Goal: Information Seeking & Learning: Learn about a topic

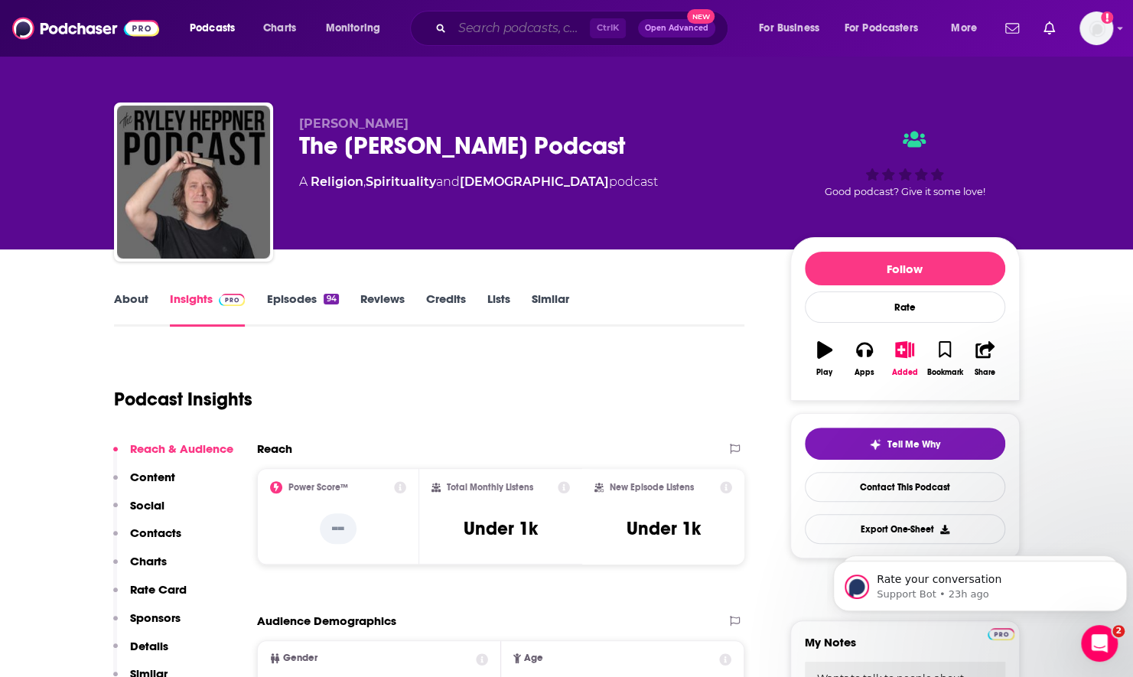
click at [517, 31] on input "Search podcasts, credits, & more..." at bounding box center [521, 28] width 138 height 24
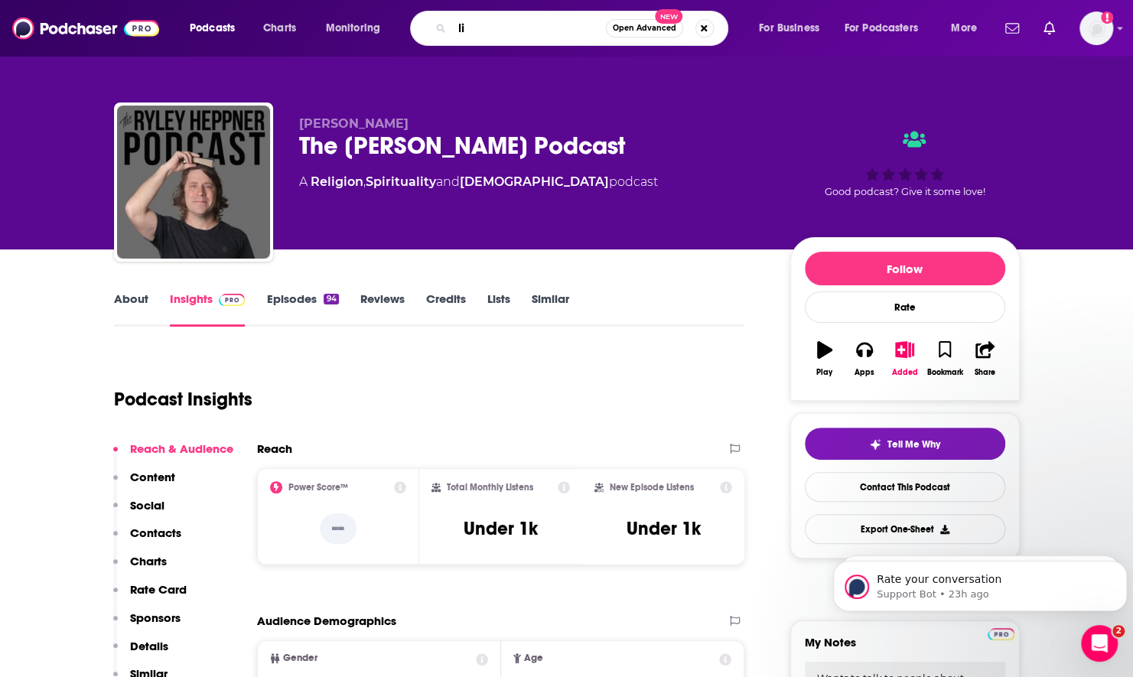
type input "l"
type input "[PERSON_NAME]"
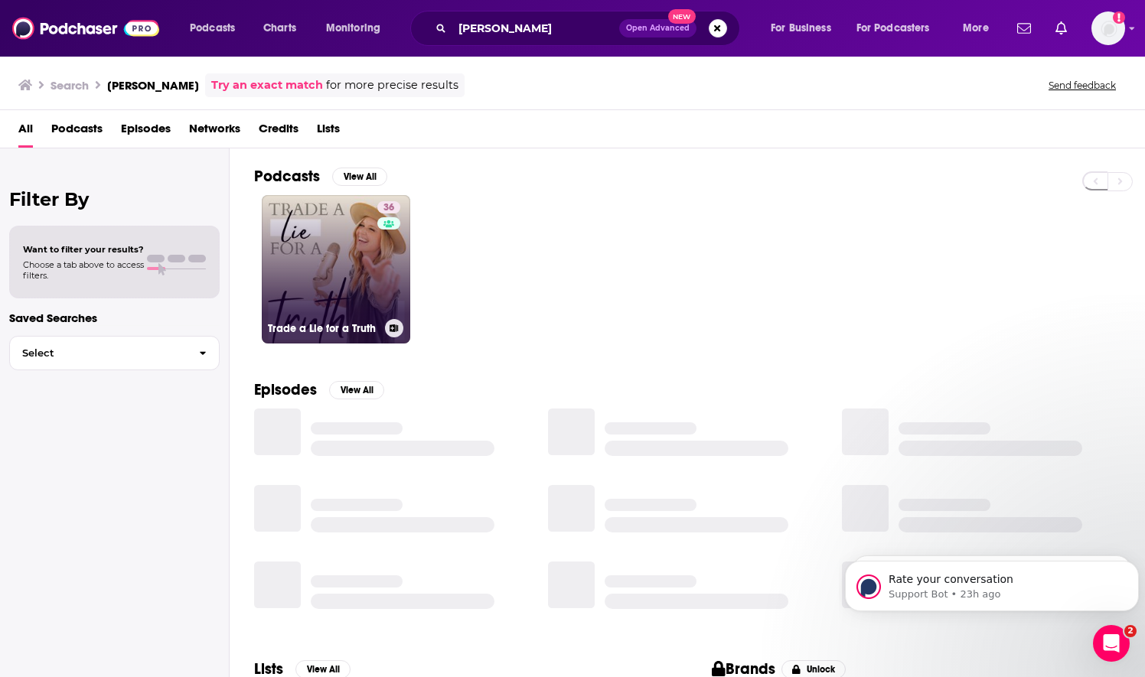
click at [294, 275] on link "36 Trade a Lie for a Truth" at bounding box center [336, 269] width 148 height 148
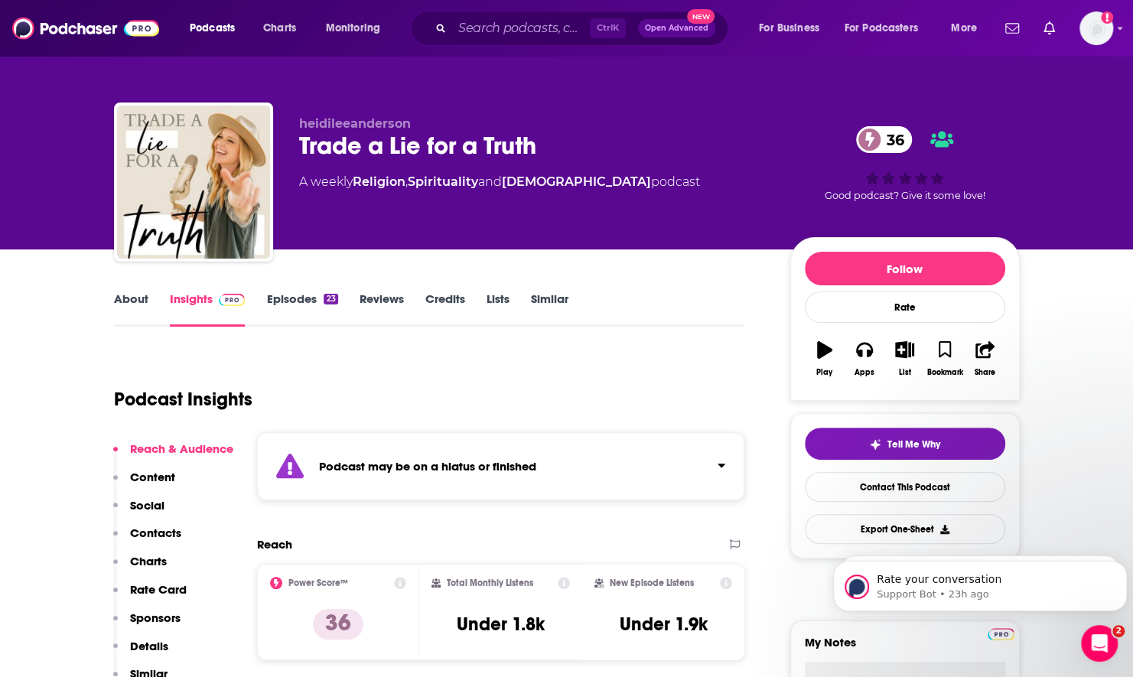
click at [130, 292] on link "About" at bounding box center [131, 309] width 34 height 35
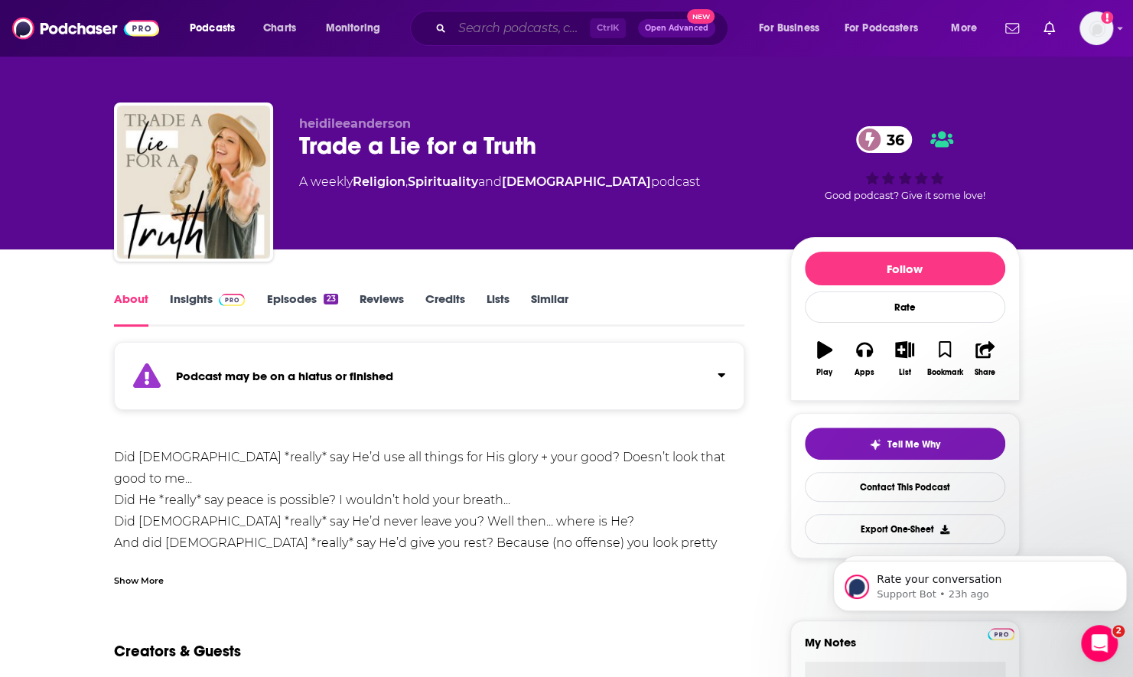
click at [526, 30] on input "Search podcasts, credits, & more..." at bounding box center [521, 28] width 138 height 24
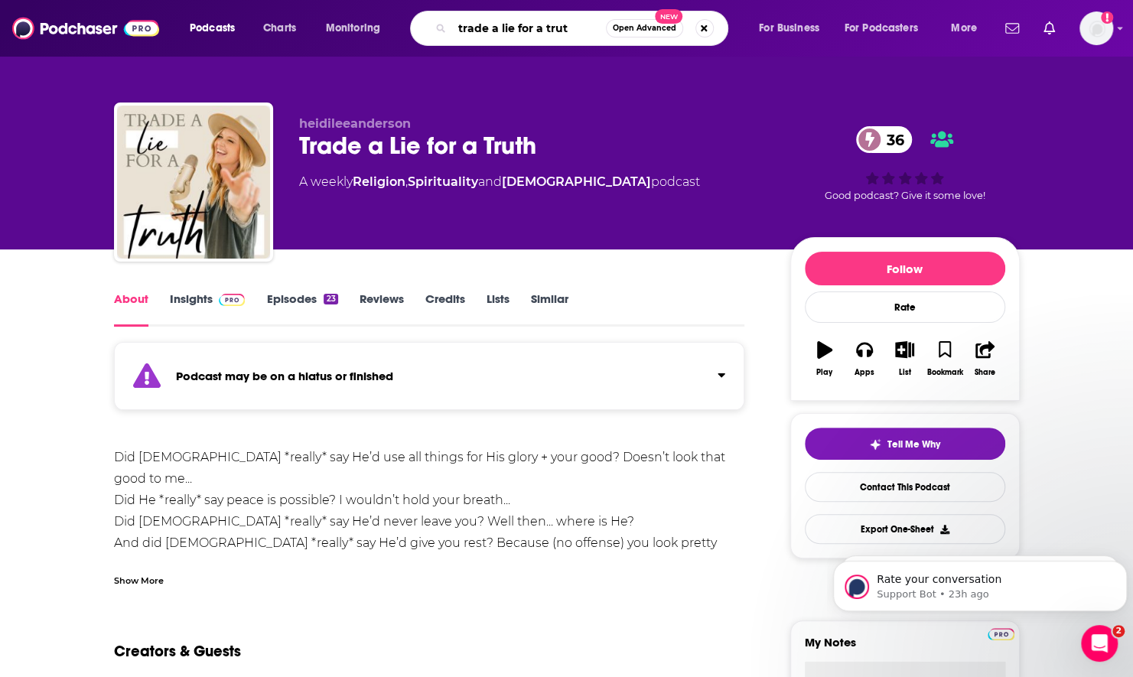
type input "trade a lie for a truth"
